Goal: Submit feedback/report problem: Submit feedback/report problem

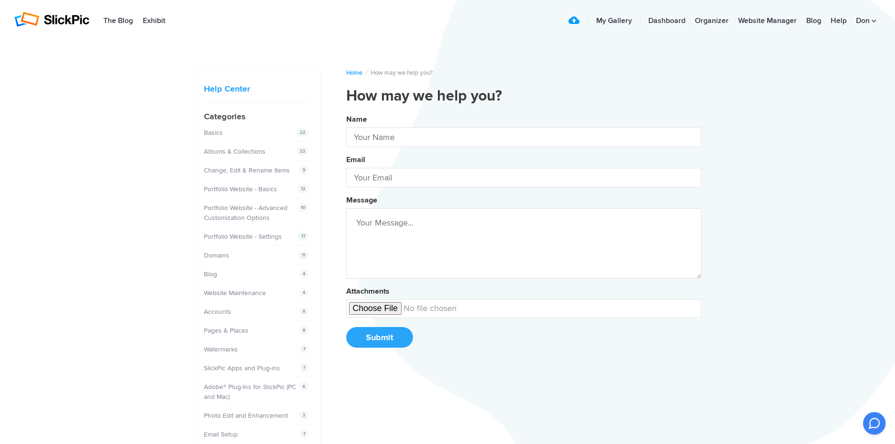
type input "[PERSON_NAME]"
type input "[EMAIL_ADDRESS][DOMAIN_NAME]"
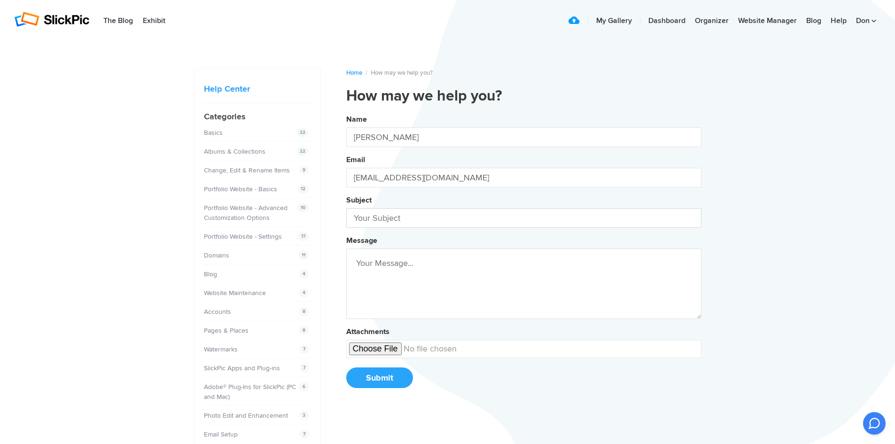
click at [412, 216] on input "text" at bounding box center [523, 218] width 355 height 20
click at [433, 220] on input "text" at bounding box center [523, 218] width 355 height 20
click at [346, 111] on button "Name [PERSON_NAME] Email [EMAIL_ADDRESS][DOMAIN_NAME] Subject Website Message A…" at bounding box center [523, 254] width 355 height 287
type input "Website completion"
click at [427, 265] on textarea at bounding box center [523, 284] width 355 height 70
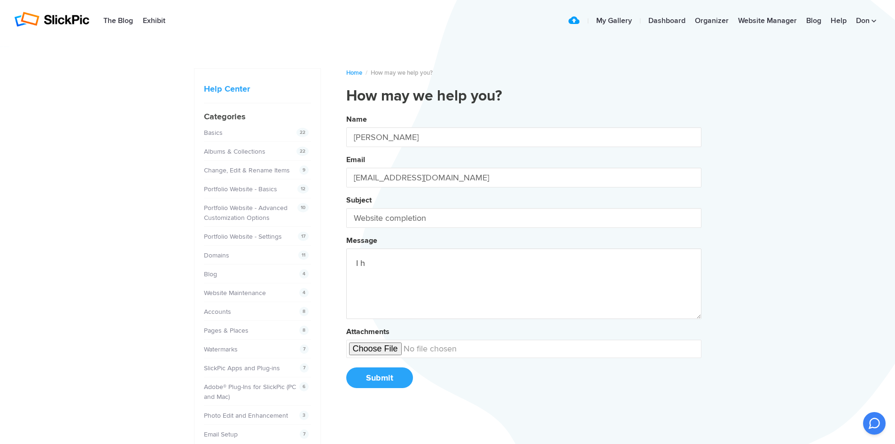
click at [346, 111] on button "Name [PERSON_NAME] Email [EMAIL_ADDRESS][DOMAIN_NAME] Subject Website completio…" at bounding box center [523, 254] width 355 height 287
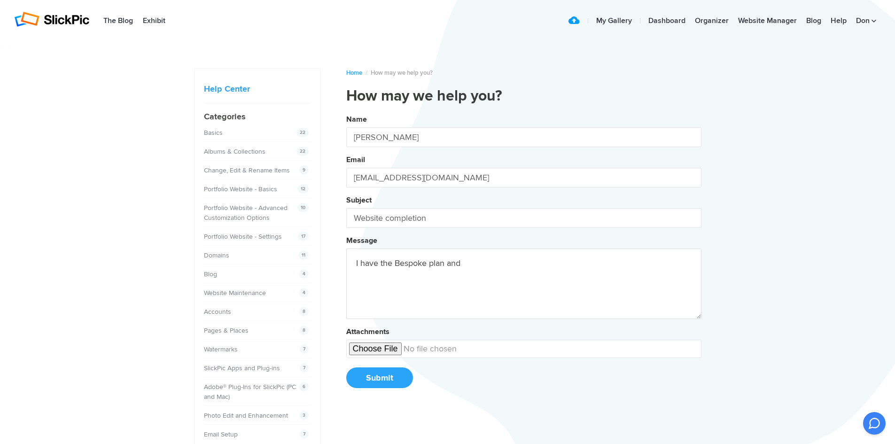
click at [346, 111] on button "Name [PERSON_NAME] Email [EMAIL_ADDRESS][DOMAIN_NAME] Subject Website completio…" at bounding box center [523, 254] width 355 height 287
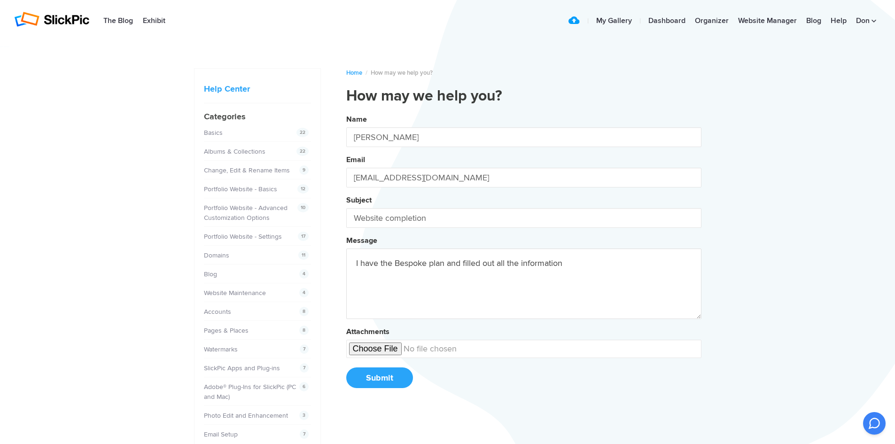
click at [346, 111] on button "Name [PERSON_NAME] Email [EMAIL_ADDRESS][DOMAIN_NAME] Subject Website completio…" at bounding box center [523, 254] width 355 height 287
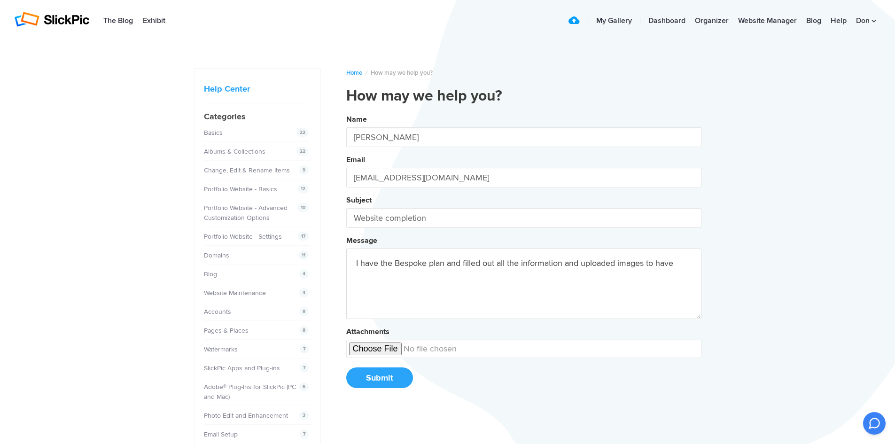
click at [346, 111] on button "Name [PERSON_NAME] Email [EMAIL_ADDRESS][DOMAIN_NAME] Subject Website completio…" at bounding box center [523, 254] width 355 height 287
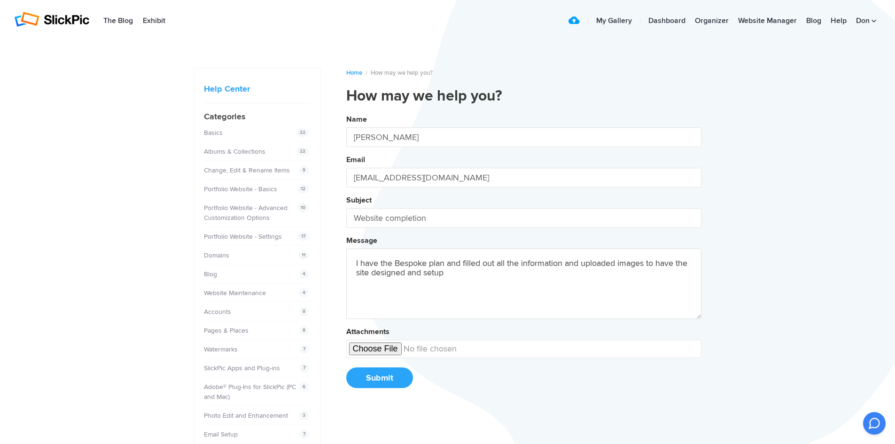
click at [346, 111] on button "Name [PERSON_NAME] Email [EMAIL_ADDRESS][DOMAIN_NAME] Subject Website completio…" at bounding box center [523, 254] width 355 height 287
click at [448, 274] on textarea "I have the Bespoke plan and filled out all the information and uploaded images …" at bounding box center [523, 284] width 355 height 70
click at [346, 111] on button "Name [PERSON_NAME] Email [EMAIL_ADDRESS][DOMAIN_NAME] Subject Website completio…" at bounding box center [523, 254] width 355 height 287
click at [538, 278] on textarea "I have the Bespoke plan and filled out all the information and uploaded images …" at bounding box center [523, 284] width 355 height 70
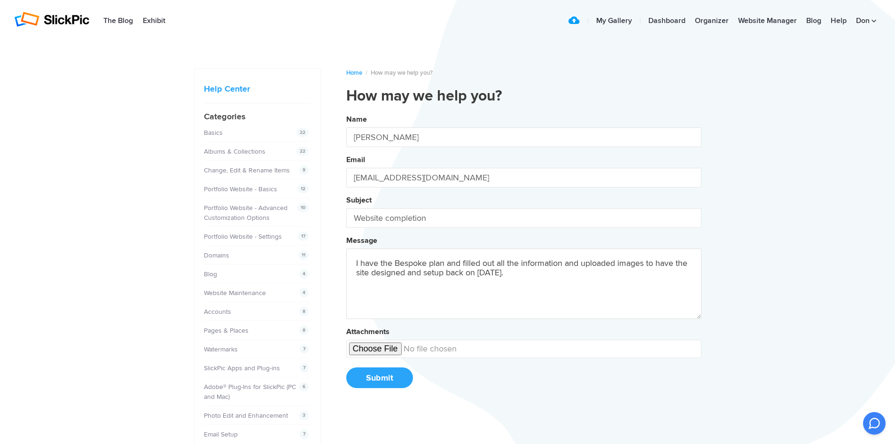
click at [346, 111] on button "Name [PERSON_NAME] Email [EMAIL_ADDRESS][DOMAIN_NAME] Subject Website completio…" at bounding box center [523, 254] width 355 height 287
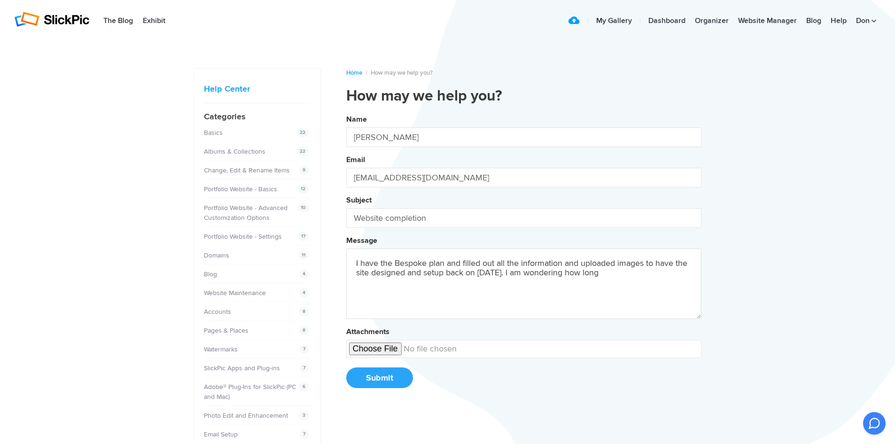
click at [346, 111] on button "Name [PERSON_NAME] Email [EMAIL_ADDRESS][DOMAIN_NAME] Subject Website completio…" at bounding box center [523, 254] width 355 height 287
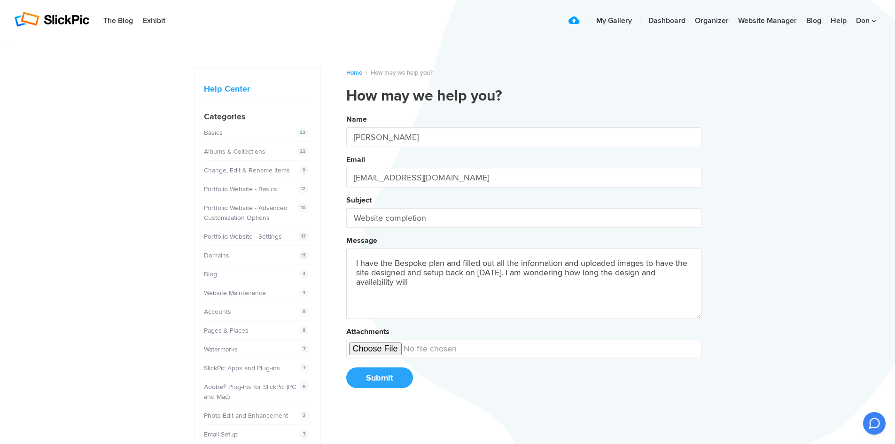
click at [346, 111] on button "Name [PERSON_NAME] Email [EMAIL_ADDRESS][DOMAIN_NAME] Subject Website completio…" at bounding box center [523, 254] width 355 height 287
drag, startPoint x: 515, startPoint y: 272, endPoint x: 519, endPoint y: 266, distance: 6.5
click at [516, 270] on textarea "I have the Bespoke plan and filled out all the information and uploaded images …" at bounding box center [523, 284] width 355 height 70
click at [593, 292] on textarea "I have the Bespoke plan and filled out all the information and uploaded images …" at bounding box center [523, 284] width 355 height 70
type textarea "I have the Bespoke plan and filled out all the information and uploaded images …"
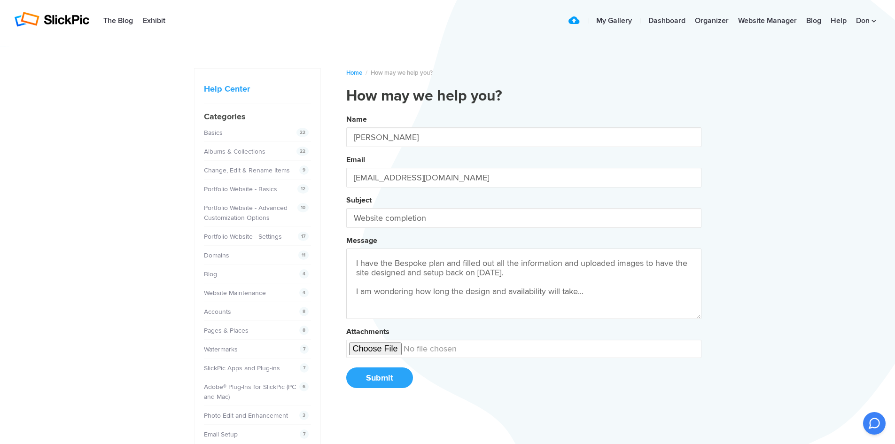
click at [365, 379] on button "Submit" at bounding box center [379, 377] width 67 height 21
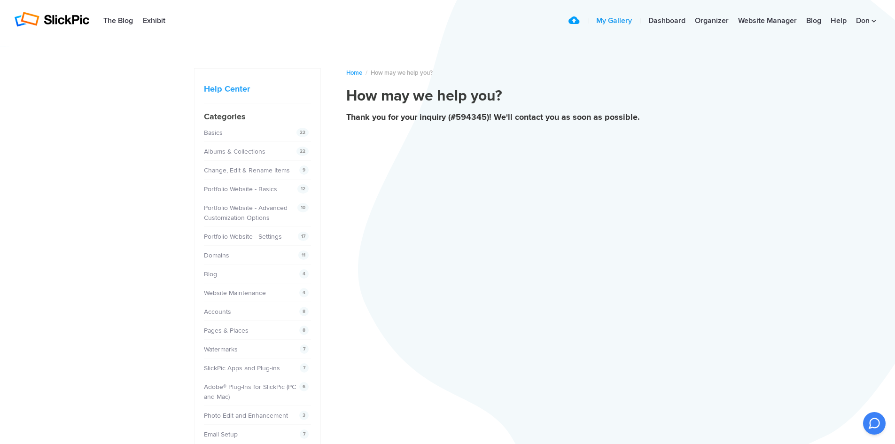
click at [627, 19] on link "My Gallery" at bounding box center [613, 21] width 45 height 19
